Goal: Check status: Check status

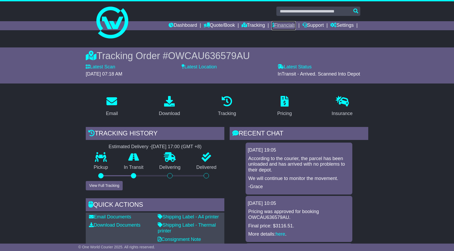
click at [285, 27] on link "Financials" at bounding box center [283, 25] width 24 height 9
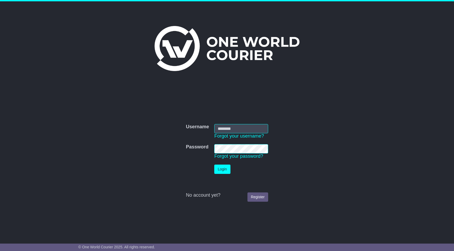
type input "**********"
click at [226, 170] on button "Login" at bounding box center [222, 169] width 16 height 9
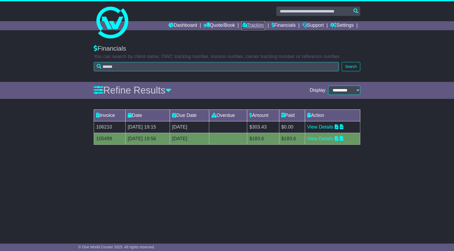
click at [244, 25] on link "Tracking" at bounding box center [252, 25] width 23 height 9
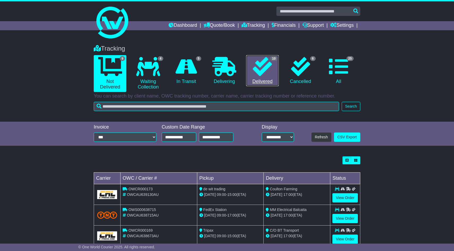
click at [268, 70] on icon at bounding box center [262, 66] width 19 height 19
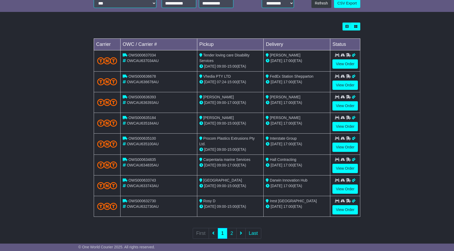
scroll to position [134, 0]
click at [344, 83] on link "View Order" at bounding box center [344, 84] width 25 height 9
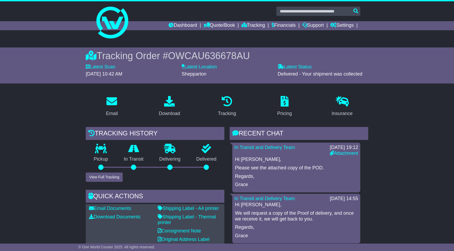
click at [204, 161] on p "Delivered" at bounding box center [206, 160] width 36 height 6
click at [339, 153] on link "Attachment" at bounding box center [344, 153] width 28 height 5
click at [174, 30] on link "Dashboard" at bounding box center [182, 25] width 28 height 9
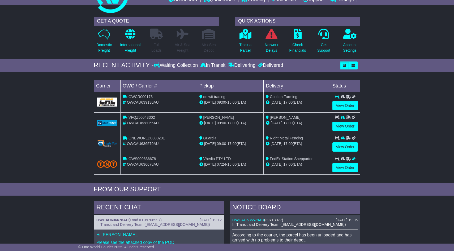
scroll to position [27, 0]
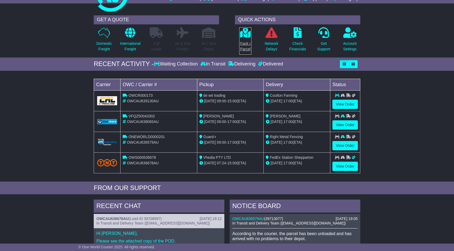
click at [251, 36] on icon at bounding box center [245, 32] width 12 height 11
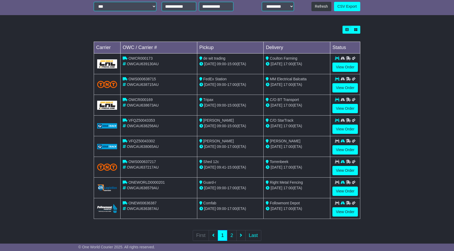
scroll to position [141, 0]
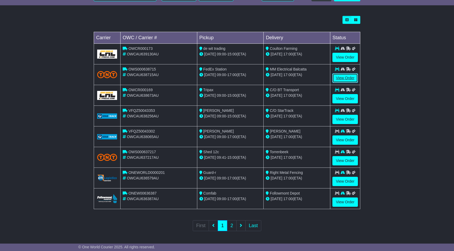
click at [338, 75] on link "View Order" at bounding box center [344, 77] width 25 height 9
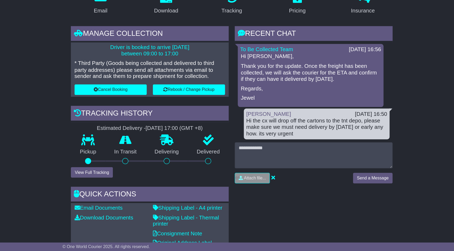
scroll to position [76, 0]
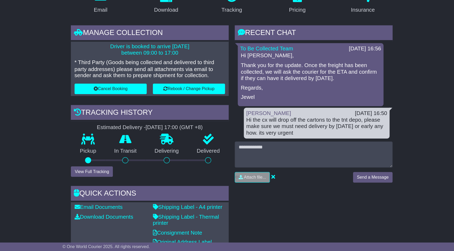
click at [141, 170] on div at bounding box center [134, 171] width 36 height 5
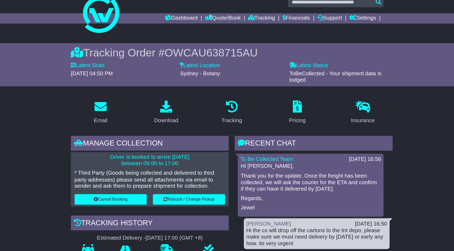
scroll to position [9, 0]
click at [285, 15] on link "Financials" at bounding box center [283, 16] width 24 height 9
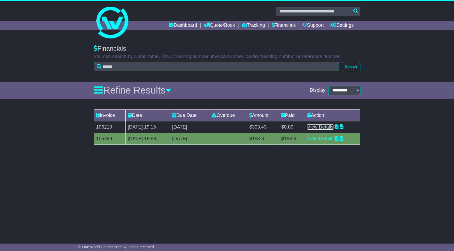
click at [324, 127] on link "View Details" at bounding box center [320, 126] width 26 height 5
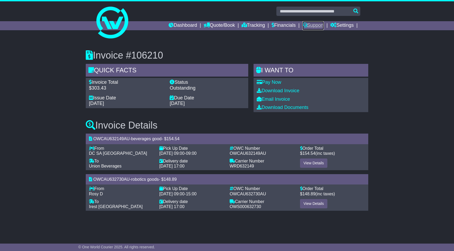
click at [313, 25] on link "Support" at bounding box center [312, 25] width 21 height 9
